Goal: Task Accomplishment & Management: Complete application form

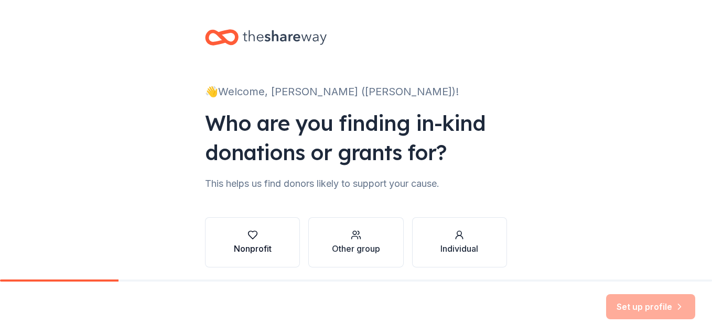
click at [266, 248] on div "Nonprofit" at bounding box center [253, 249] width 38 height 13
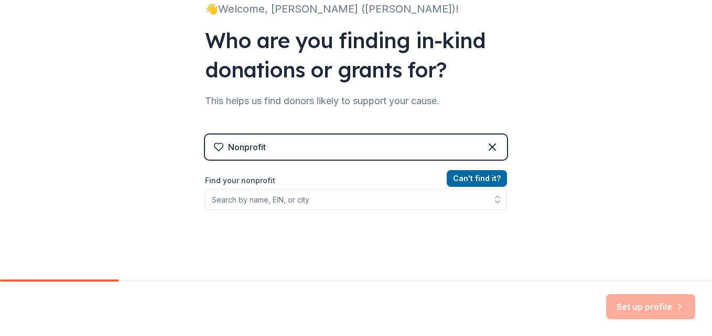
scroll to position [84, 0]
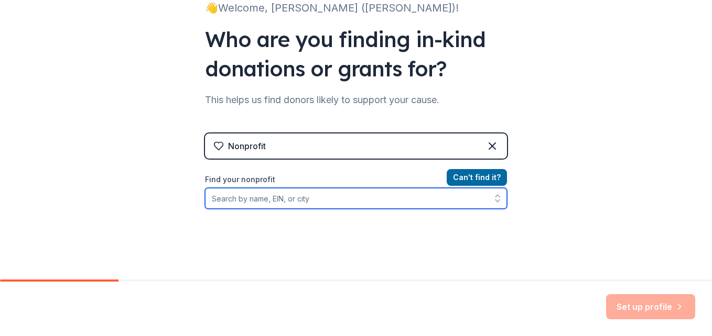
click at [297, 200] on input "Find your nonprofit" at bounding box center [356, 198] width 302 height 21
click at [250, 199] on input "Find your nonprofit" at bounding box center [356, 198] width 302 height 21
paste input "3-7429279"
type input "3-7429279"
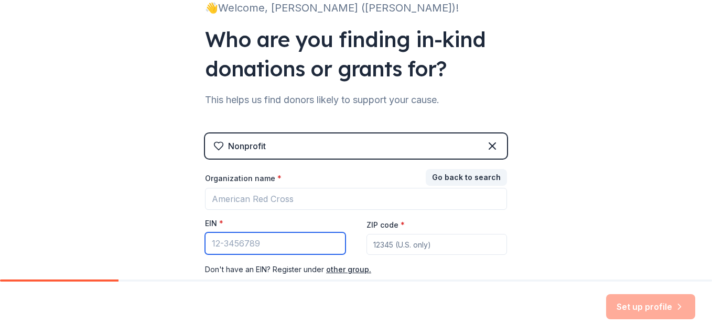
click at [267, 248] on input "EIN *" at bounding box center [275, 244] width 140 height 22
paste input "37-429279"
click at [206, 246] on input "37-429279" at bounding box center [275, 244] width 140 height 22
type input "[US_EMPLOYER_IDENTIFICATION_NUMBER]"
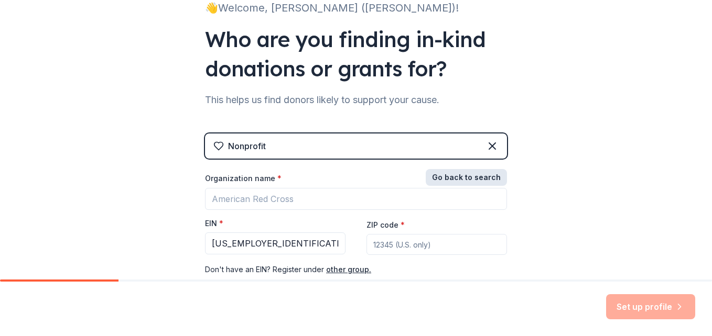
drag, startPoint x: 360, startPoint y: 246, endPoint x: 447, endPoint y: 177, distance: 111.6
click at [447, 177] on button "Go back to search" at bounding box center [466, 177] width 81 height 17
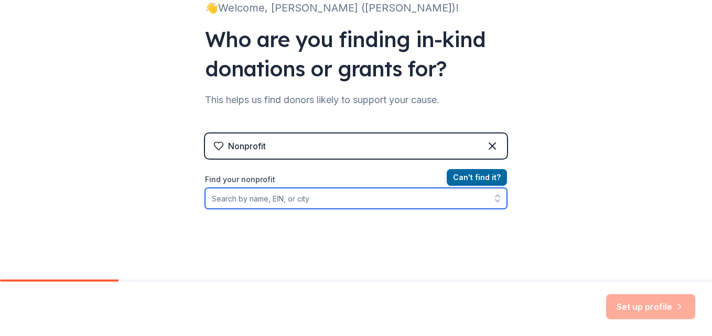
click at [324, 200] on input "Find your nonprofit" at bounding box center [356, 198] width 302 height 21
paste input "3-7429279"
click at [208, 201] on input "3-7429279" at bounding box center [356, 198] width 302 height 21
type input "[US_EMPLOYER_IDENTIFICATION_NUMBER]"
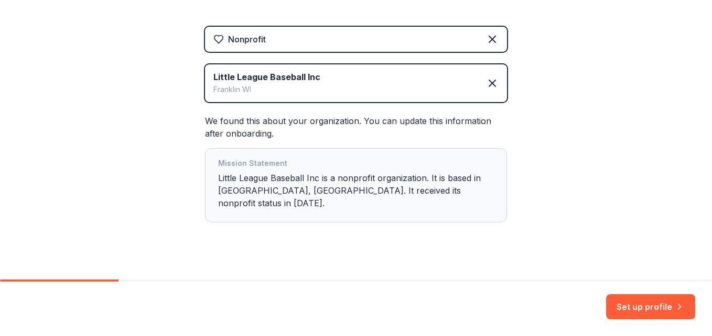
scroll to position [192, 0]
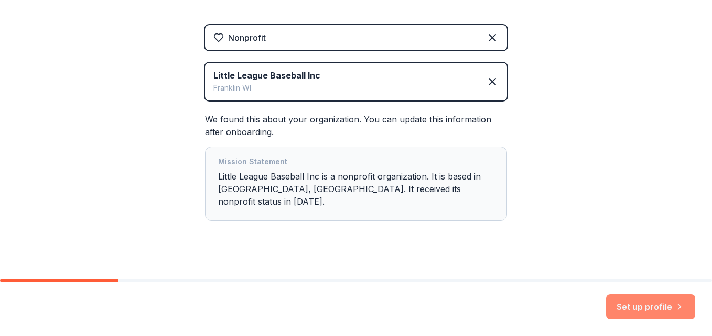
click at [642, 302] on button "Set up profile" at bounding box center [650, 307] width 89 height 25
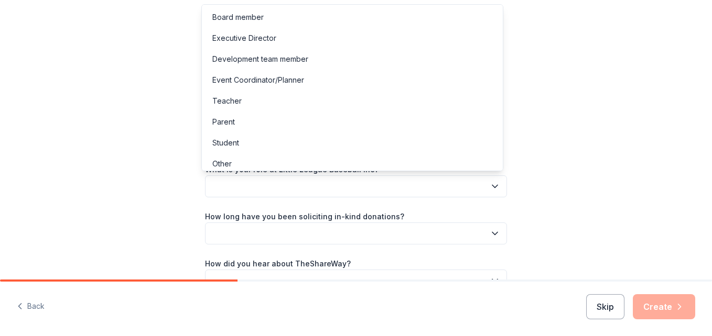
click at [425, 179] on button "button" at bounding box center [356, 187] width 302 height 22
click at [389, 122] on div "Parent" at bounding box center [352, 122] width 297 height 21
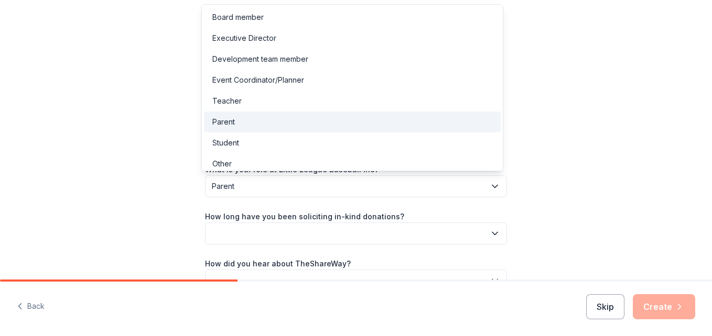
click at [438, 183] on span "Parent" at bounding box center [349, 186] width 274 height 13
click at [363, 13] on div "Board member" at bounding box center [352, 17] width 297 height 21
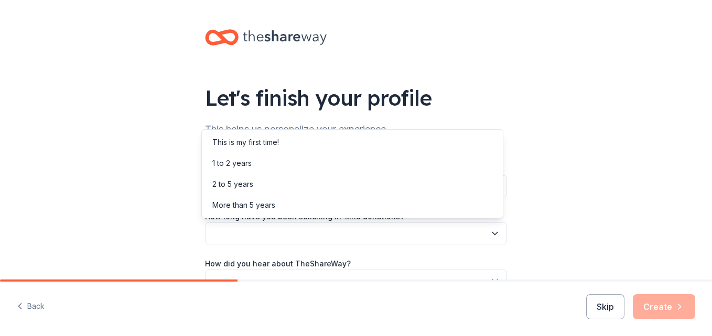
click at [410, 229] on button "button" at bounding box center [356, 234] width 302 height 22
click at [354, 148] on div "This is my first time!" at bounding box center [352, 142] width 297 height 21
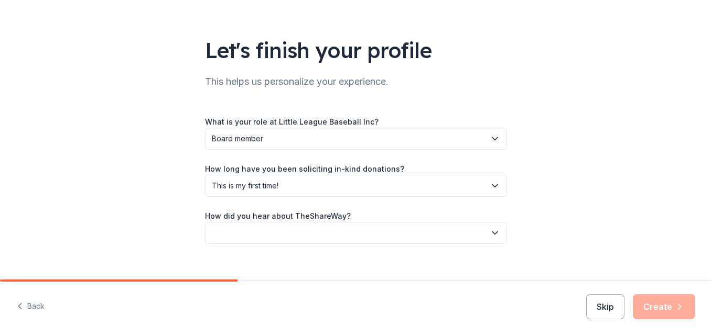
scroll to position [62, 0]
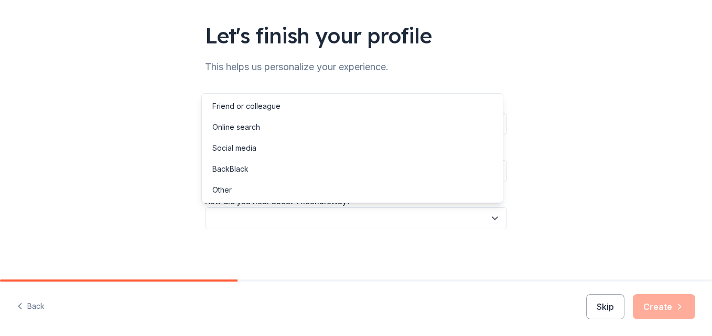
click at [463, 218] on button "button" at bounding box center [356, 219] width 302 height 22
click at [436, 127] on div "Online search" at bounding box center [352, 127] width 297 height 21
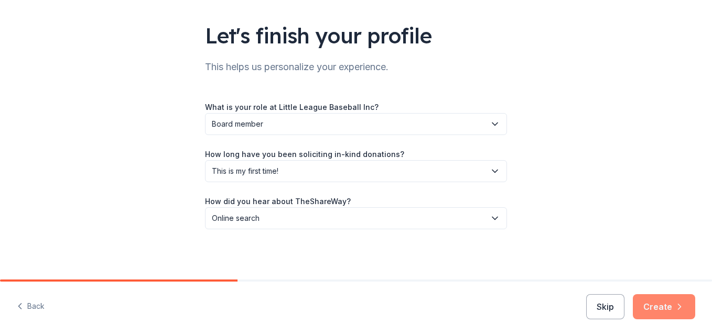
click at [660, 302] on button "Create" at bounding box center [664, 307] width 62 height 25
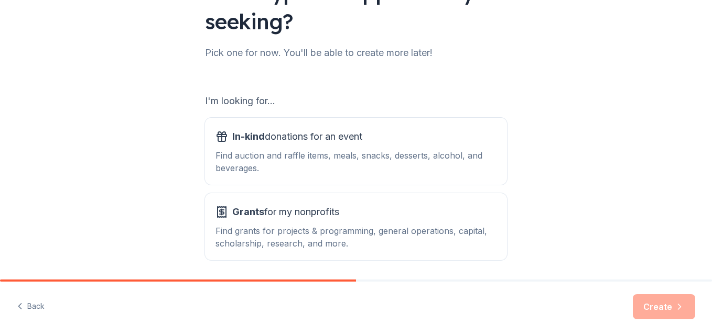
scroll to position [107, 0]
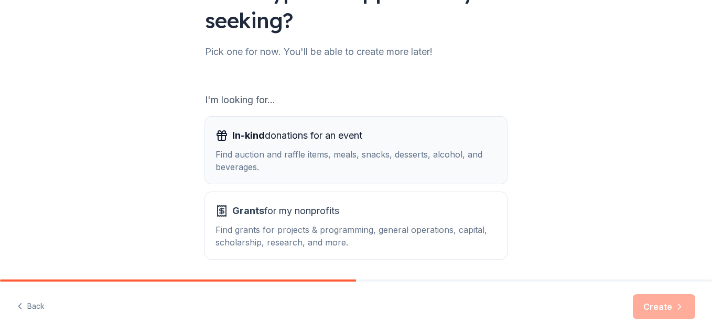
click at [335, 171] on div "Find auction and raffle items, meals, snacks, desserts, alcohol, and beverages." at bounding box center [355, 160] width 281 height 25
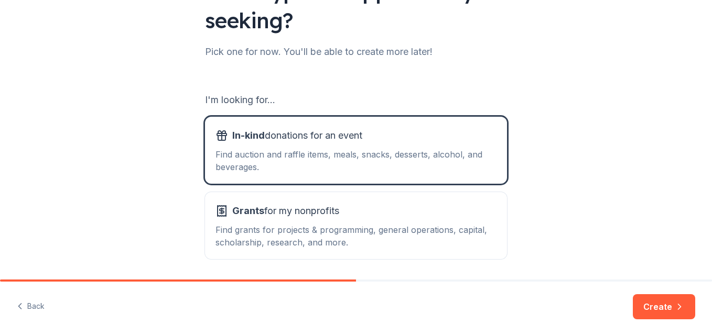
drag, startPoint x: 649, startPoint y: 301, endPoint x: 491, endPoint y: 316, distance: 159.0
click at [491, 316] on div "Back Create" at bounding box center [356, 309] width 712 height 55
click at [658, 302] on button "Create" at bounding box center [664, 307] width 62 height 25
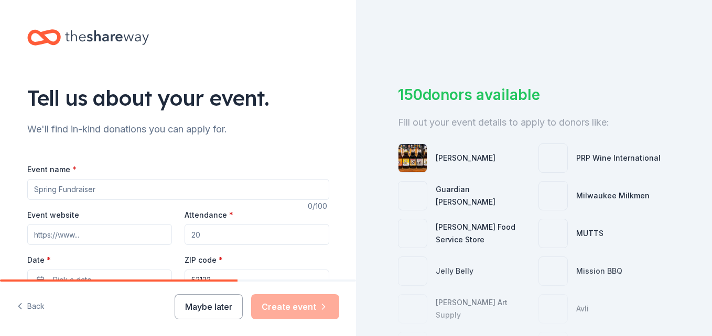
click at [189, 178] on div "Event name *" at bounding box center [178, 181] width 302 height 37
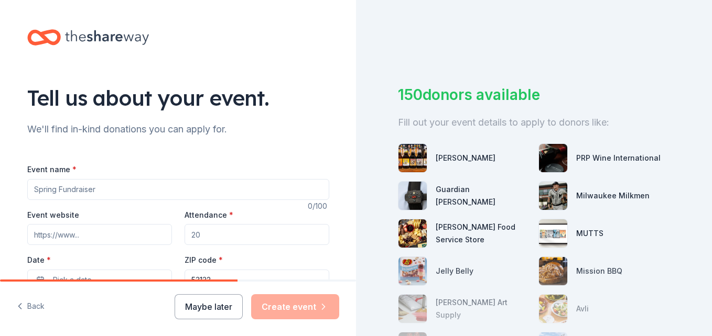
click at [177, 189] on input "Event name *" at bounding box center [178, 189] width 302 height 21
type input "F"
type input "Bowling Marathon/ Silent Auction [PERSON_NAME] Lions Club, [PERSON_NAME] League…"
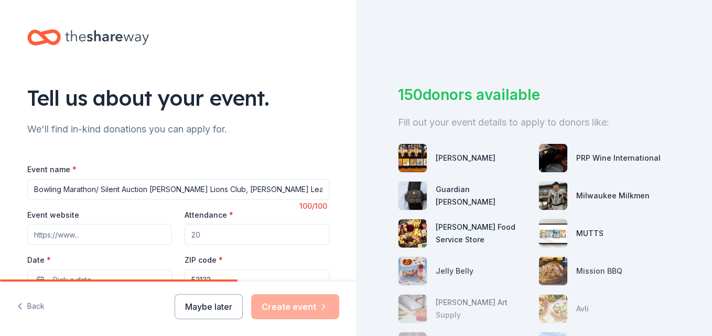
click at [103, 233] on input "Event website" at bounding box center [99, 234] width 145 height 21
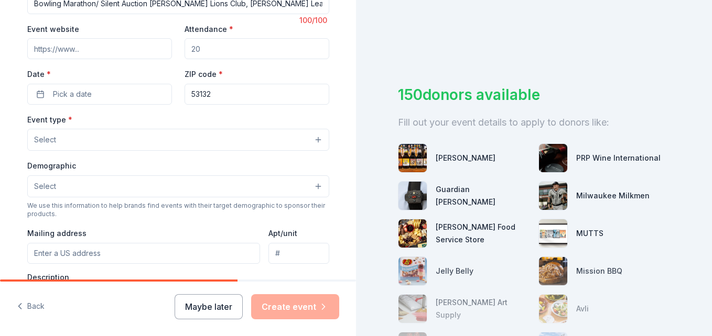
scroll to position [187, 0]
click at [46, 93] on button "Pick a date" at bounding box center [99, 93] width 145 height 21
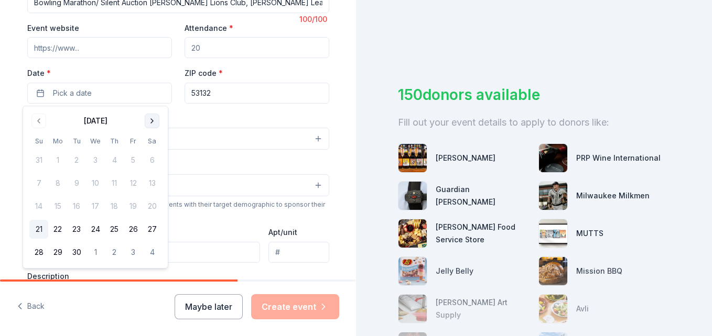
click at [150, 119] on button "Go to next month" at bounding box center [152, 121] width 15 height 15
click at [38, 229] on button "19" at bounding box center [38, 229] width 19 height 19
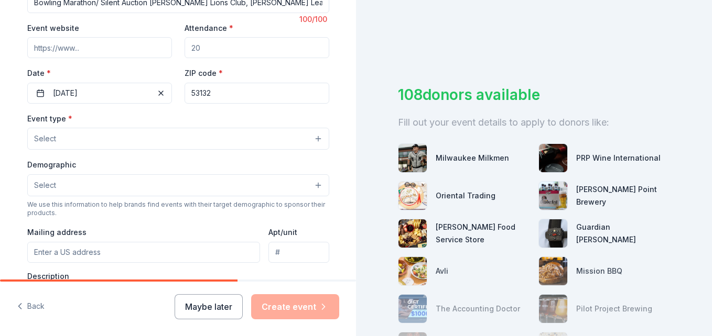
click at [85, 45] on input "Event website" at bounding box center [99, 47] width 145 height 21
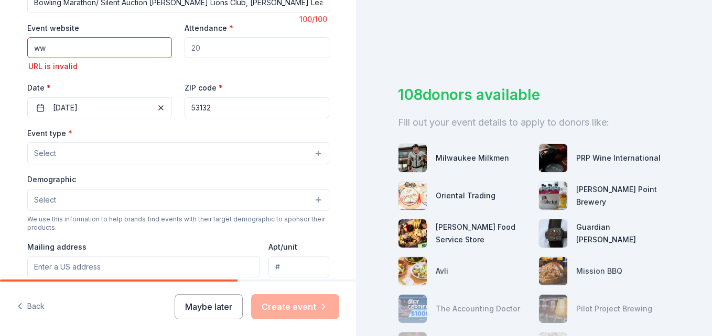
type input "w"
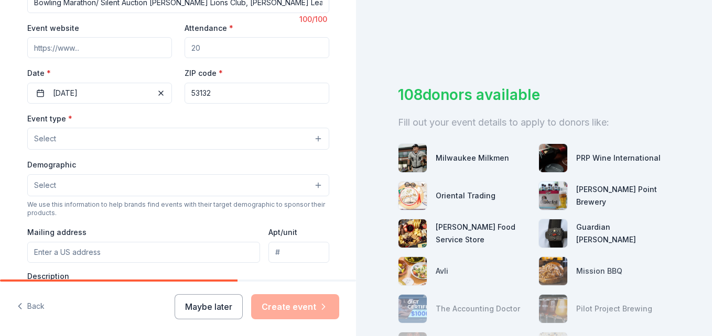
click at [205, 54] on input "Attendance *" at bounding box center [256, 47] width 145 height 21
click at [208, 46] on input "Attendance *" at bounding box center [256, 47] width 145 height 21
type input "100"
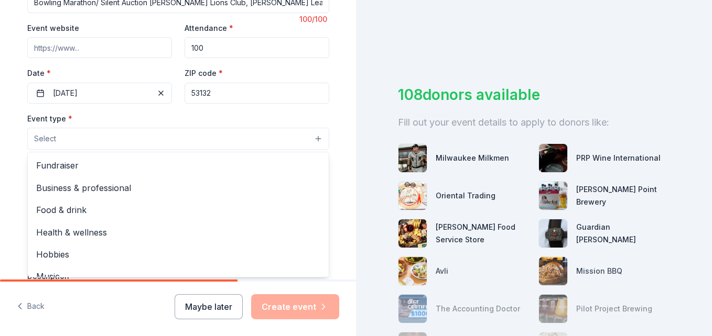
click at [218, 135] on button "Select" at bounding box center [178, 139] width 302 height 22
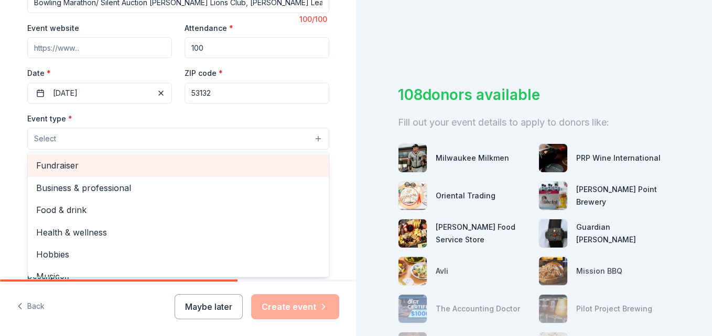
click at [205, 165] on span "Fundraiser" at bounding box center [178, 166] width 284 height 14
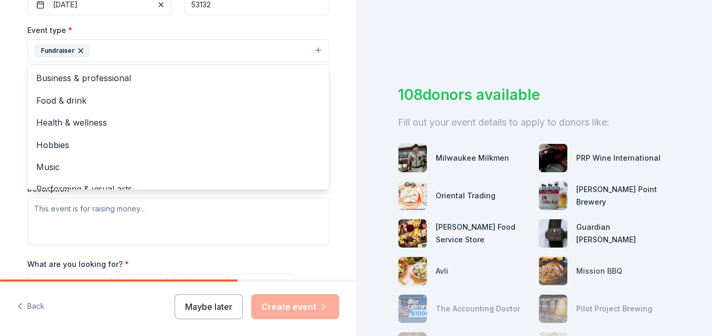
scroll to position [279, 0]
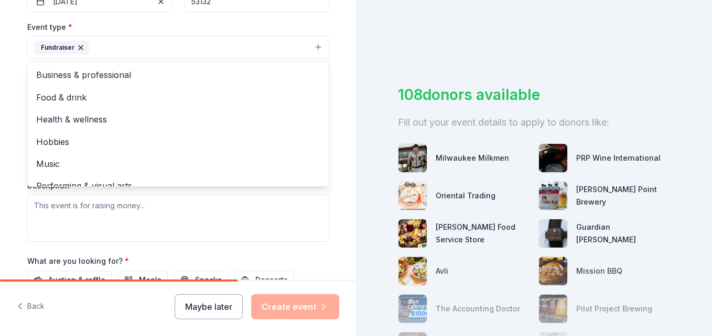
click at [332, 203] on div "Tell us about your event. We'll find in-kind donations you can apply for. Event…" at bounding box center [177, 70] width 335 height 699
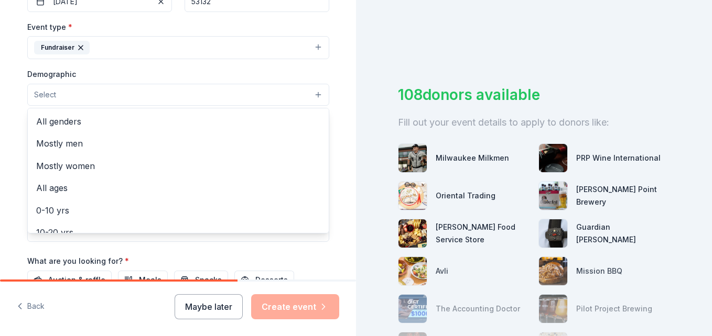
click at [187, 99] on button "Select" at bounding box center [178, 95] width 302 height 22
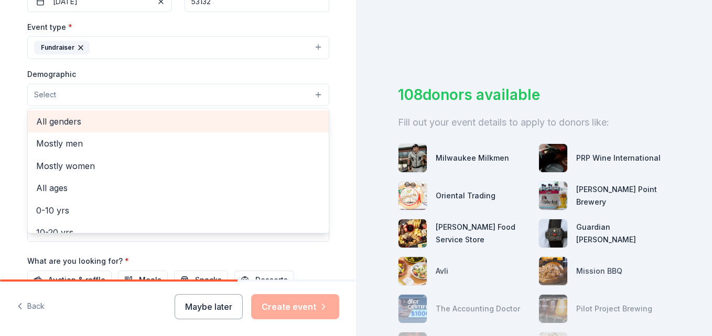
click at [173, 120] on span "All genders" at bounding box center [178, 122] width 284 height 14
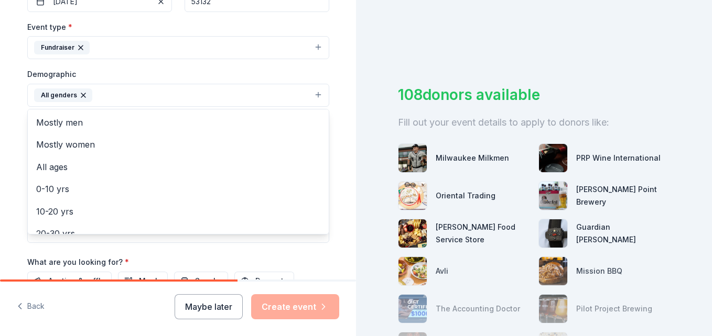
click at [385, 46] on div "Tell us about your event. We'll find in-kind donations you can apply for. Event…" at bounding box center [356, 168] width 712 height 336
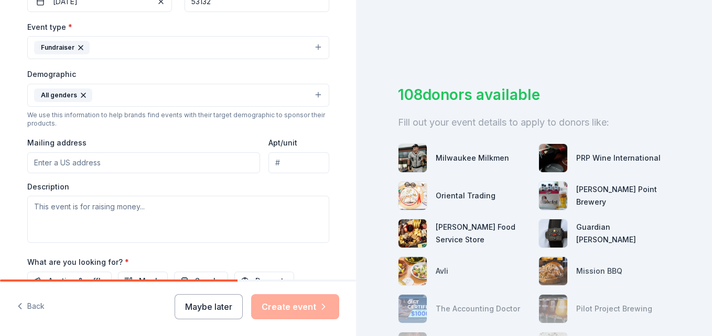
click at [202, 172] on input "Mailing address" at bounding box center [143, 163] width 233 height 21
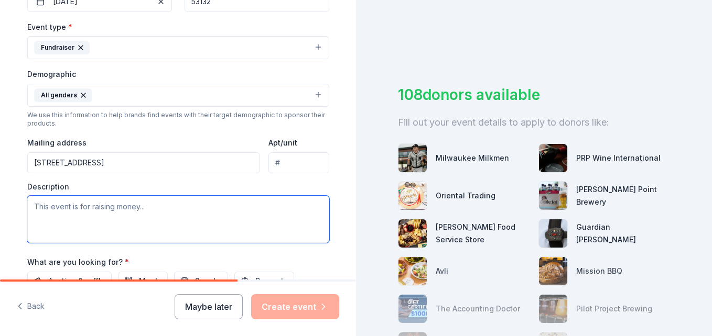
click at [226, 213] on textarea at bounding box center [178, 219] width 302 height 47
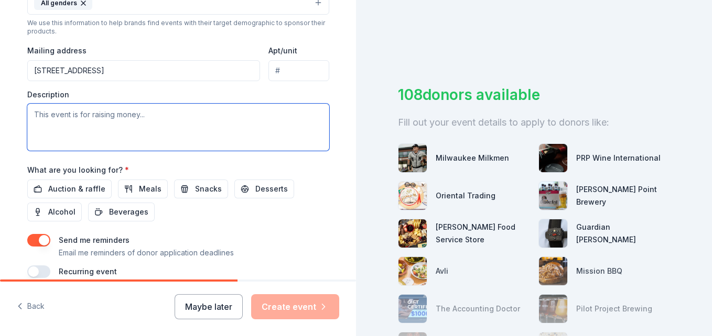
scroll to position [379, 0]
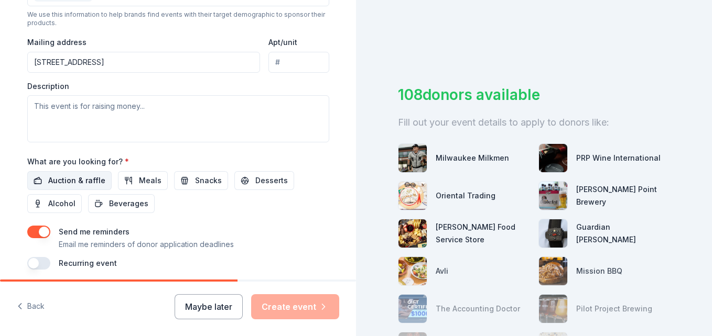
click at [56, 179] on span "Auction & raffle" at bounding box center [76, 181] width 57 height 13
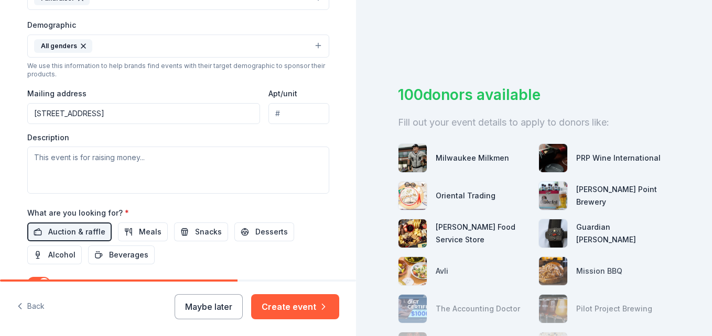
scroll to position [323, 0]
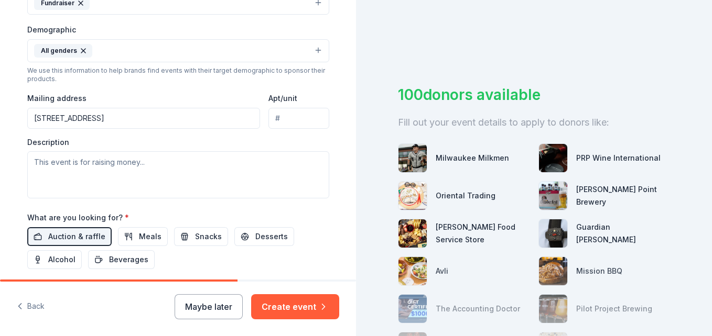
click at [162, 116] on input "13530 West Edgewood Ct." at bounding box center [143, 118] width 233 height 21
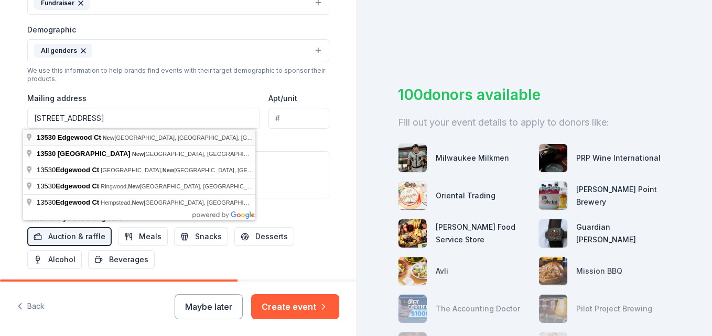
type input "13530 Edgewood Court, New Berlin, WI, 53151"
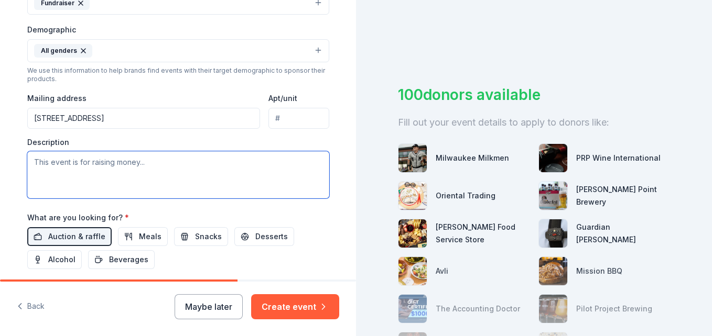
click at [165, 173] on textarea at bounding box center [178, 174] width 302 height 47
click at [90, 168] on textarea at bounding box center [178, 174] width 302 height 47
paste textarea "Franklin Little League 8900 S. 76th Street P.O. Box 320301 Franklin, WI 53132 D…"
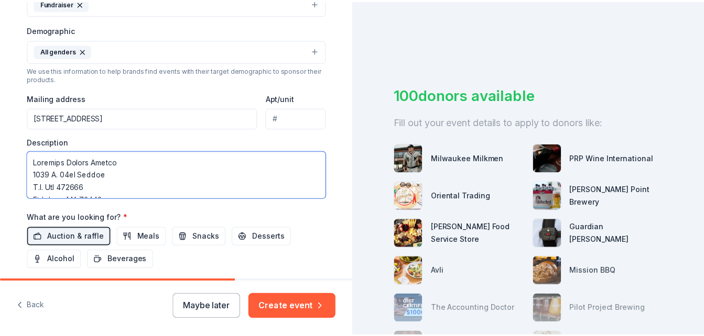
scroll to position [573, 0]
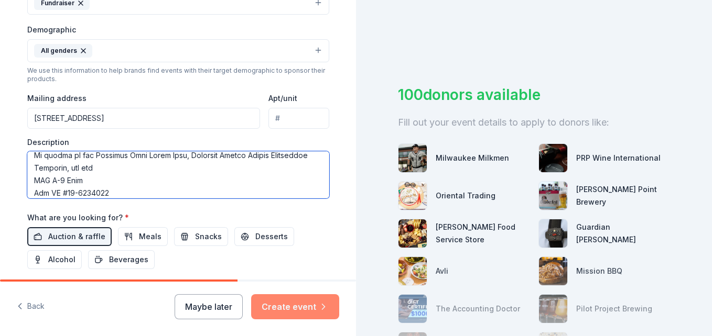
type textarea "Franklin Little League 8900 S. 76th Street P.O. Box 320301 Franklin, WI 53132 D…"
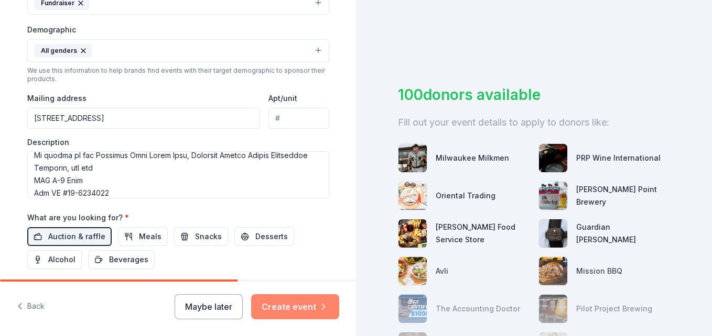
click at [314, 308] on button "Create event" at bounding box center [295, 307] width 88 height 25
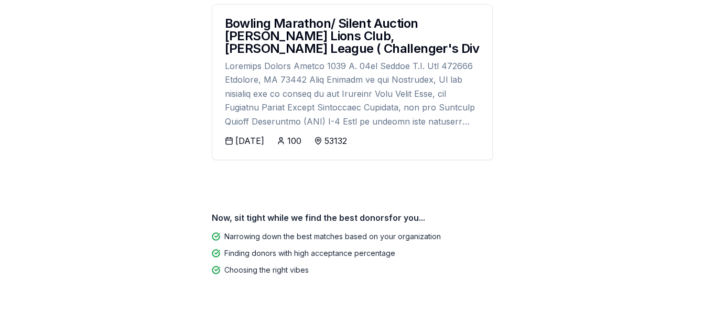
scroll to position [233, 0]
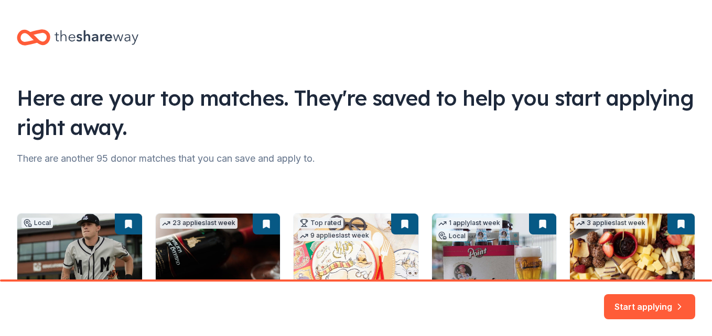
click at [711, 247] on html "Here are your top matches. They're saved to help you start applying right away.…" at bounding box center [356, 168] width 712 height 336
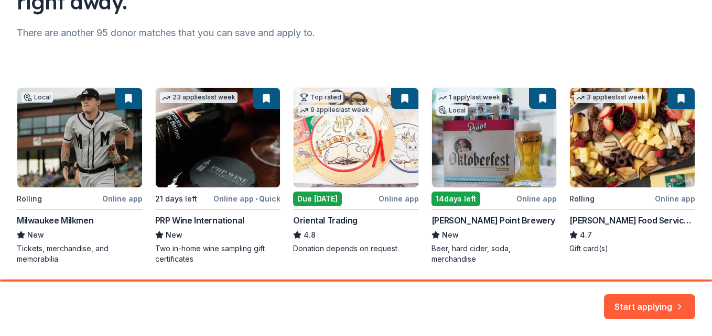
scroll to position [130, 0]
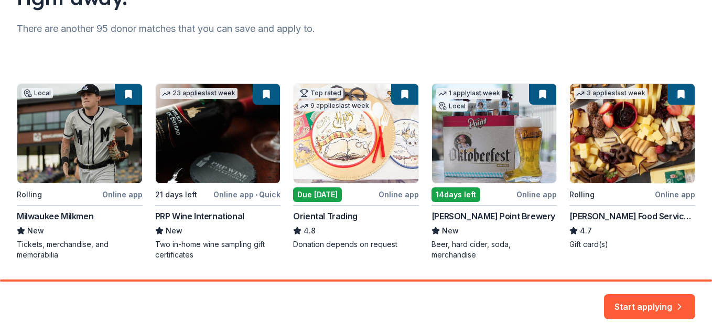
click at [264, 96] on div "Local Rolling Online app Milwaukee Milkmen New Tickets, merchandise, and memora…" at bounding box center [356, 171] width 678 height 177
click at [674, 97] on div "Local Rolling Online app Milwaukee Milkmen New Tickets, merchandise, and memora…" at bounding box center [356, 171] width 678 height 177
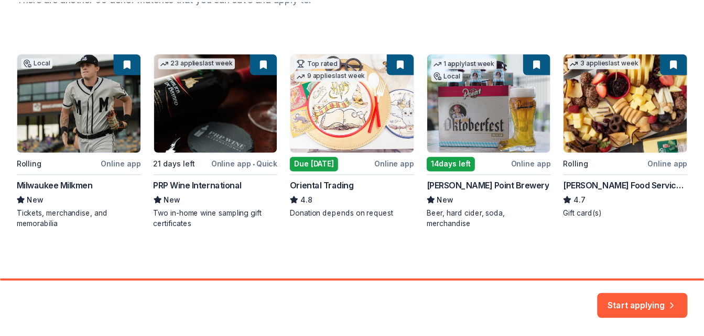
scroll to position [71, 0]
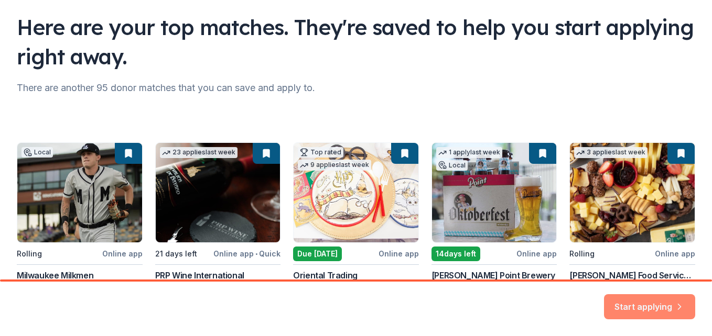
click at [670, 308] on button "Start applying" at bounding box center [649, 300] width 91 height 25
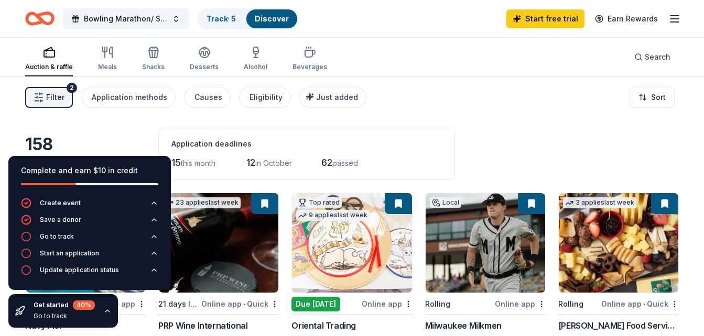
drag, startPoint x: 706, startPoint y: 77, endPoint x: 484, endPoint y: 93, distance: 222.8
click at [484, 93] on div "Filter 2 Application methods Causes Eligibility Just added Sort" at bounding box center [352, 98] width 704 height 42
click at [119, 116] on div "Filter 2 Application methods Causes Eligibility Just added Sort" at bounding box center [352, 98] width 704 height 42
click at [26, 254] on icon "button" at bounding box center [26, 253] width 10 height 10
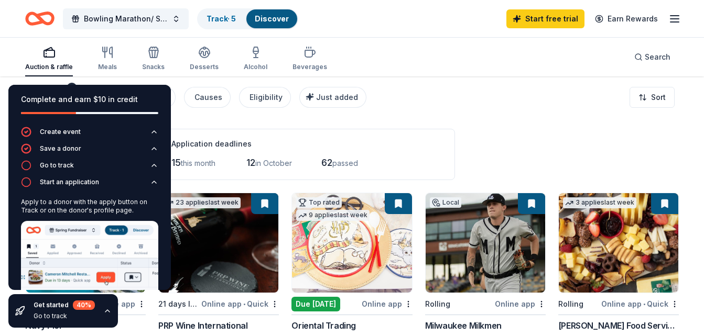
click at [513, 138] on div "158 results in Franklin, WI Application deadlines 15 this month 12 in October 6…" at bounding box center [352, 154] width 654 height 51
click at [549, 118] on div "Filter 2 Application methods Causes Eligibility Just added Sort" at bounding box center [352, 98] width 704 height 42
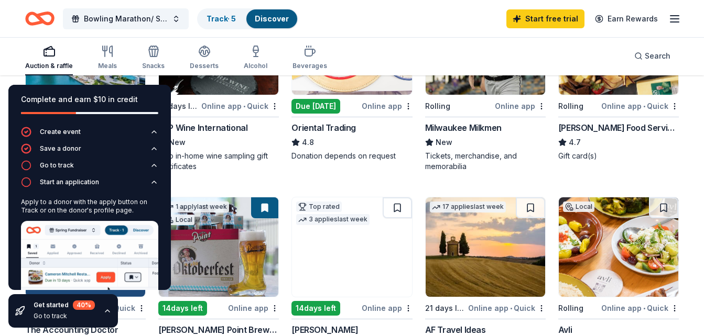
scroll to position [201, 0]
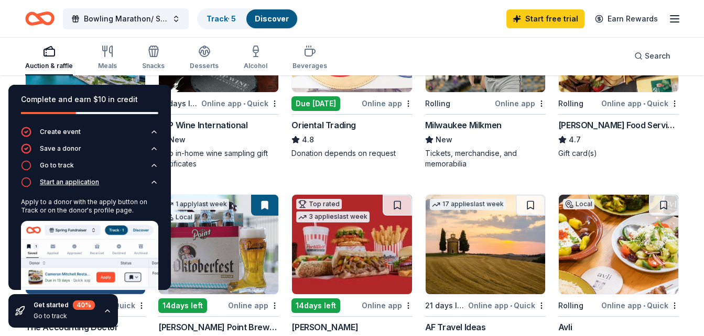
click at [150, 185] on icon "button" at bounding box center [154, 182] width 8 height 8
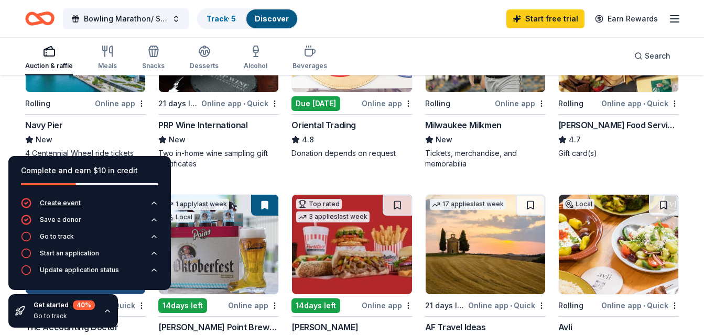
click at [154, 204] on icon "button" at bounding box center [154, 203] width 8 height 8
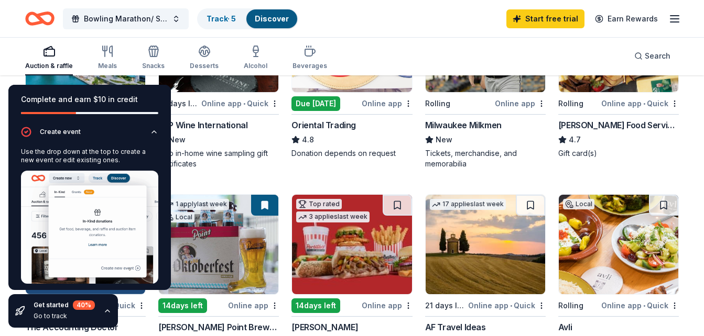
click at [107, 311] on icon "button" at bounding box center [107, 311] width 8 height 8
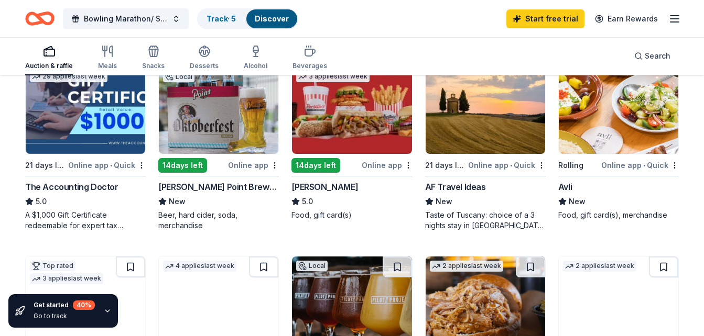
scroll to position [344, 0]
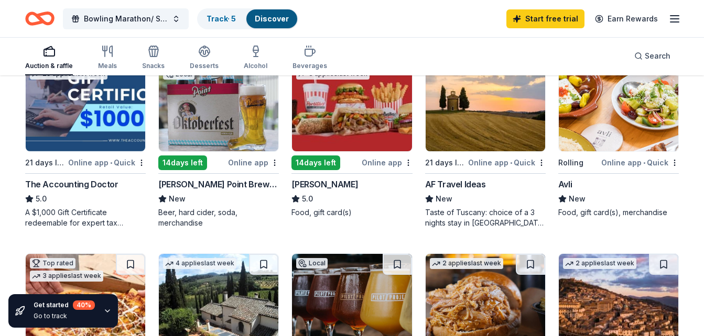
click at [363, 123] on img at bounding box center [352, 102] width 120 height 100
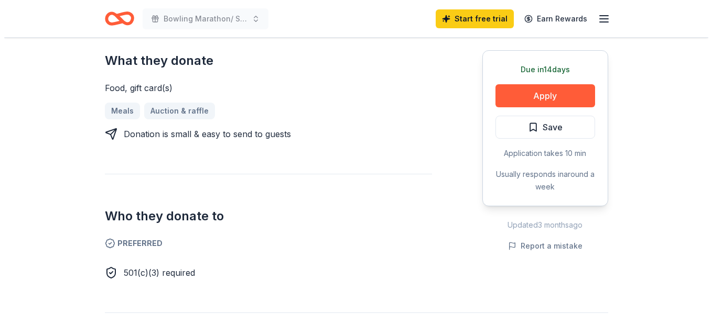
scroll to position [461, 0]
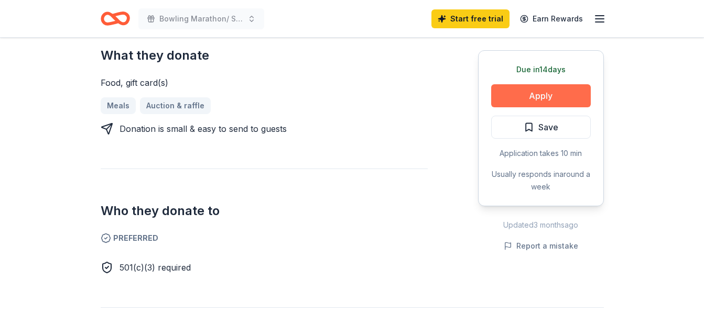
click at [560, 84] on button "Apply" at bounding box center [541, 95] width 100 height 23
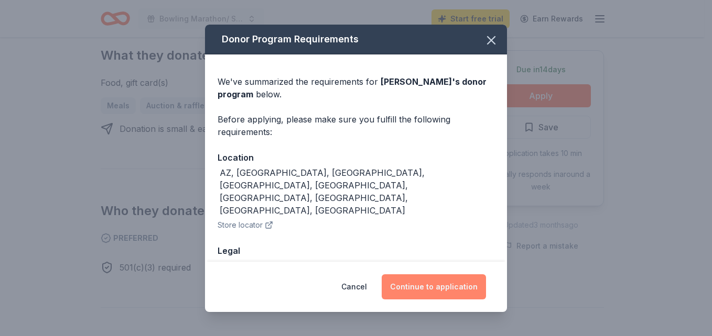
click at [455, 284] on button "Continue to application" at bounding box center [434, 287] width 104 height 25
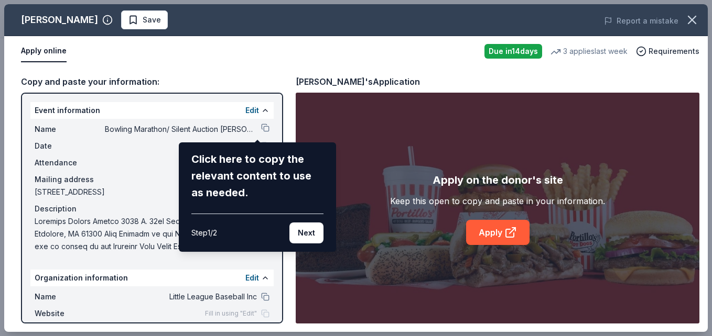
click at [498, 236] on div "[PERSON_NAME] Save Report a mistake Apply online Due [DATE] 3 applies last week…" at bounding box center [355, 168] width 703 height 328
click at [316, 231] on button "Next" at bounding box center [306, 233] width 34 height 21
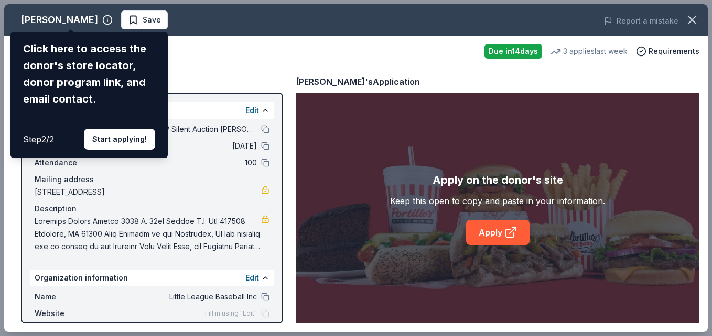
click at [439, 64] on div "[PERSON_NAME] Click here to access the donor's store locator, donor program lin…" at bounding box center [355, 168] width 703 height 328
click at [122, 134] on button "Start applying!" at bounding box center [119, 139] width 71 height 21
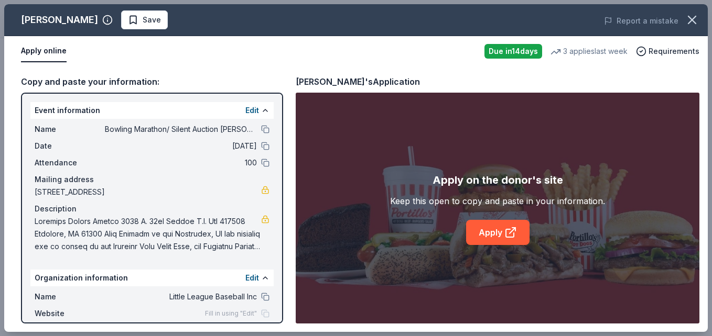
click at [506, 235] on div "[PERSON_NAME] Save Report a mistake Apply online Due [DATE] 3 applies last week…" at bounding box center [355, 168] width 703 height 328
drag, startPoint x: 710, startPoint y: 84, endPoint x: 713, endPoint y: 142, distance: 57.8
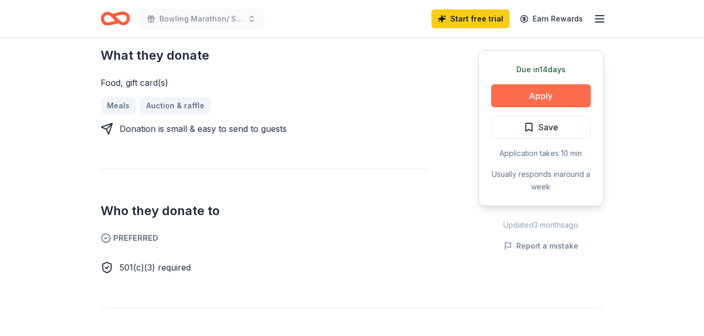
click at [542, 84] on button "Apply" at bounding box center [541, 95] width 100 height 23
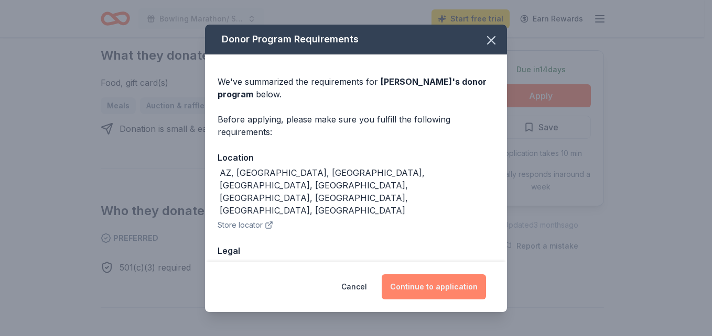
click at [450, 288] on button "Continue to application" at bounding box center [434, 287] width 104 height 25
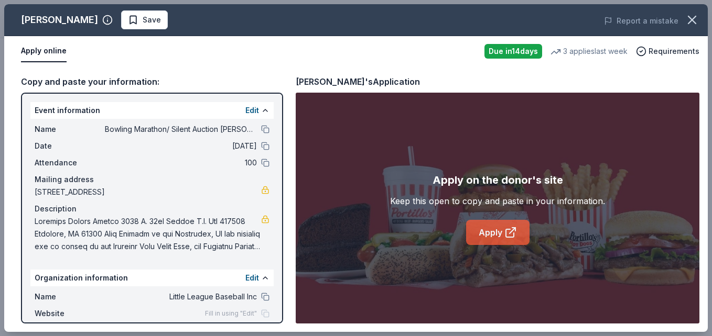
click at [502, 232] on link "Apply" at bounding box center [497, 232] width 63 height 25
